Goal: Task Accomplishment & Management: Complete application form

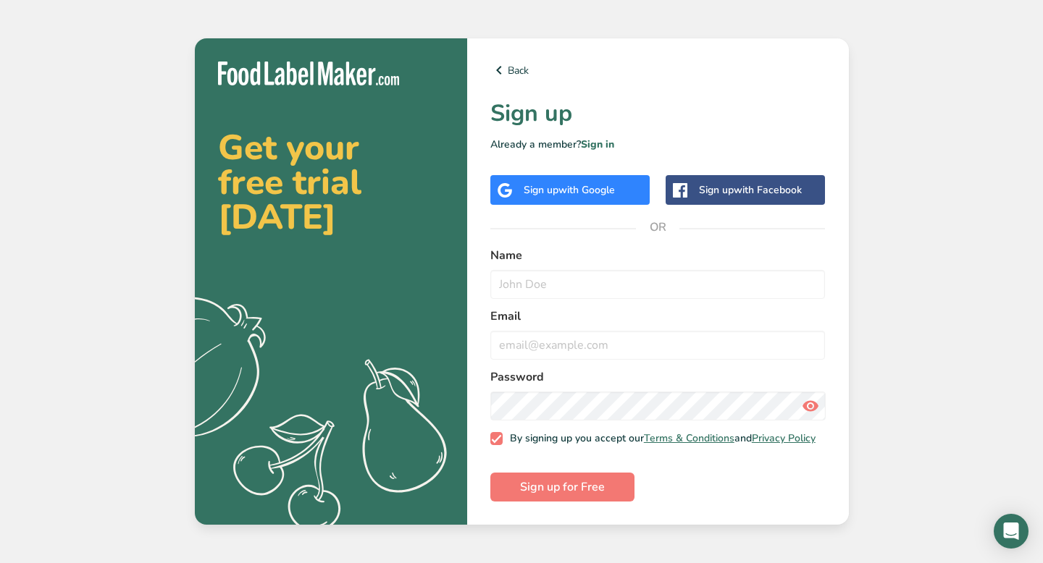
click at [608, 188] on span "with Google" at bounding box center [586, 190] width 56 height 14
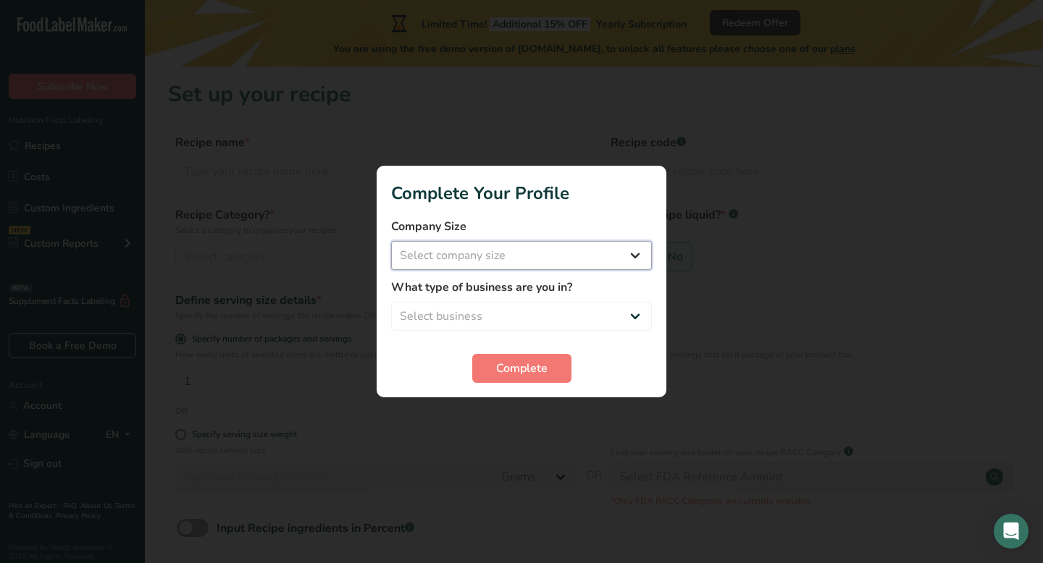
click at [637, 254] on select "Select company size Fewer than 10 Employees 10 to 50 Employees 51 to 500 Employ…" at bounding box center [521, 255] width 261 height 29
select select "1"
click at [391, 241] on select "Select company size Fewer than 10 Employees 10 to 50 Employees 51 to 500 Employ…" at bounding box center [521, 255] width 261 height 29
click at [694, 311] on div at bounding box center [521, 281] width 1043 height 563
click at [506, 370] on span "Complete" at bounding box center [521, 368] width 51 height 17
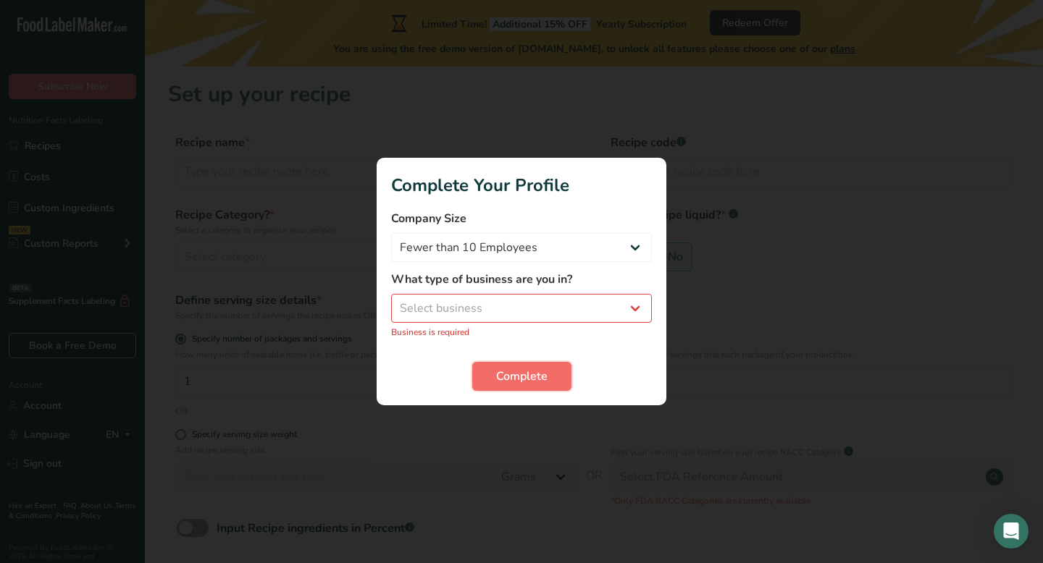
click at [506, 375] on span "Complete" at bounding box center [521, 376] width 51 height 17
click at [515, 290] on div "What type of business are you in? Select business Packaged Food Manufacturer Re…" at bounding box center [521, 305] width 261 height 68
click at [513, 308] on select "Select business Packaged Food Manufacturer Restaurant & Cafe Bakery Meal Plans …" at bounding box center [521, 308] width 261 height 29
select select "3"
click at [391, 302] on select "Select business Packaged Food Manufacturer Restaurant & Cafe Bakery Meal Plans …" at bounding box center [521, 308] width 261 height 29
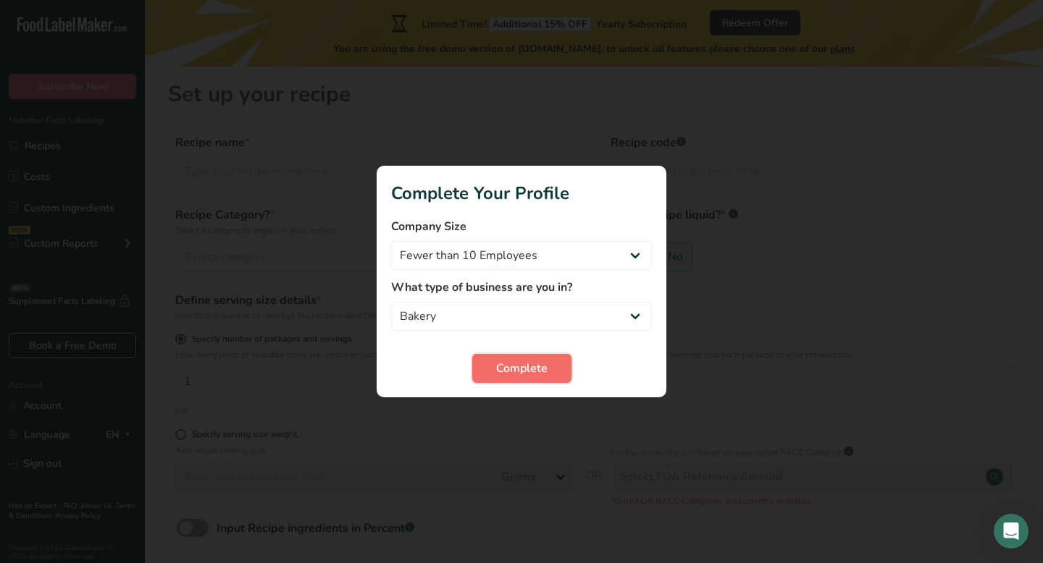
click at [529, 363] on span "Complete" at bounding box center [521, 368] width 51 height 17
